Goal: Task Accomplishment & Management: Manage account settings

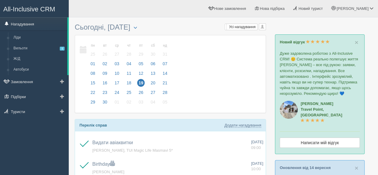
click at [25, 25] on link "Нагадування" at bounding box center [33, 23] width 67 height 13
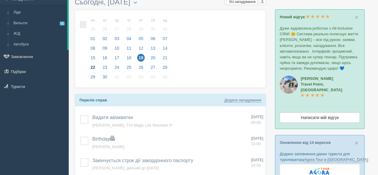
scroll to position [60, 0]
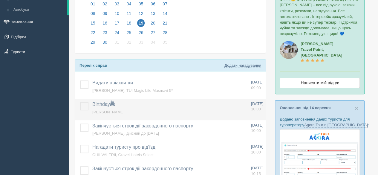
click at [80, 102] on label at bounding box center [80, 102] width 0 height 0
click at [0, 0] on input "checkbox" at bounding box center [0, 0] width 0 height 0
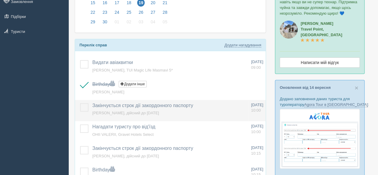
scroll to position [90, 0]
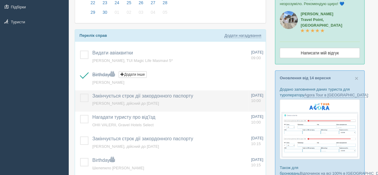
click at [80, 94] on label at bounding box center [80, 94] width 0 height 0
click at [0, 0] on input "checkbox" at bounding box center [0, 0] width 0 height 0
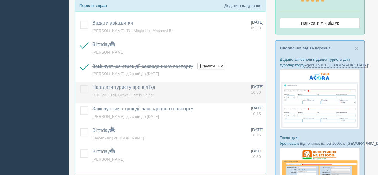
scroll to position [149, 0]
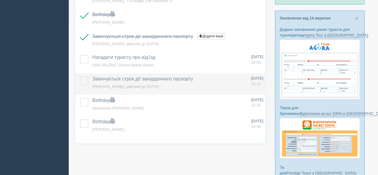
click at [80, 76] on label at bounding box center [80, 76] width 0 height 0
click at [0, 0] on input "checkbox" at bounding box center [0, 0] width 0 height 0
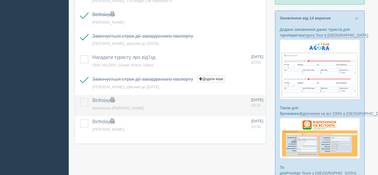
click at [80, 98] on label at bounding box center [80, 98] width 0 height 0
click at [0, 0] on input "checkbox" at bounding box center [0, 0] width 0 height 0
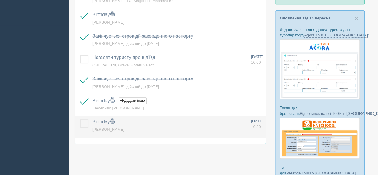
click at [80, 119] on label at bounding box center [80, 119] width 0 height 0
click at [0, 0] on input "checkbox" at bounding box center [0, 0] width 0 height 0
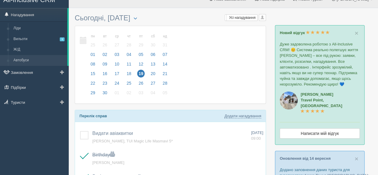
scroll to position [0, 0]
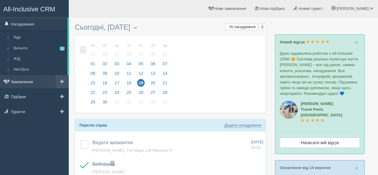
click at [30, 79] on link "Замовлення" at bounding box center [34, 81] width 69 height 13
